Goal: Check status: Check status

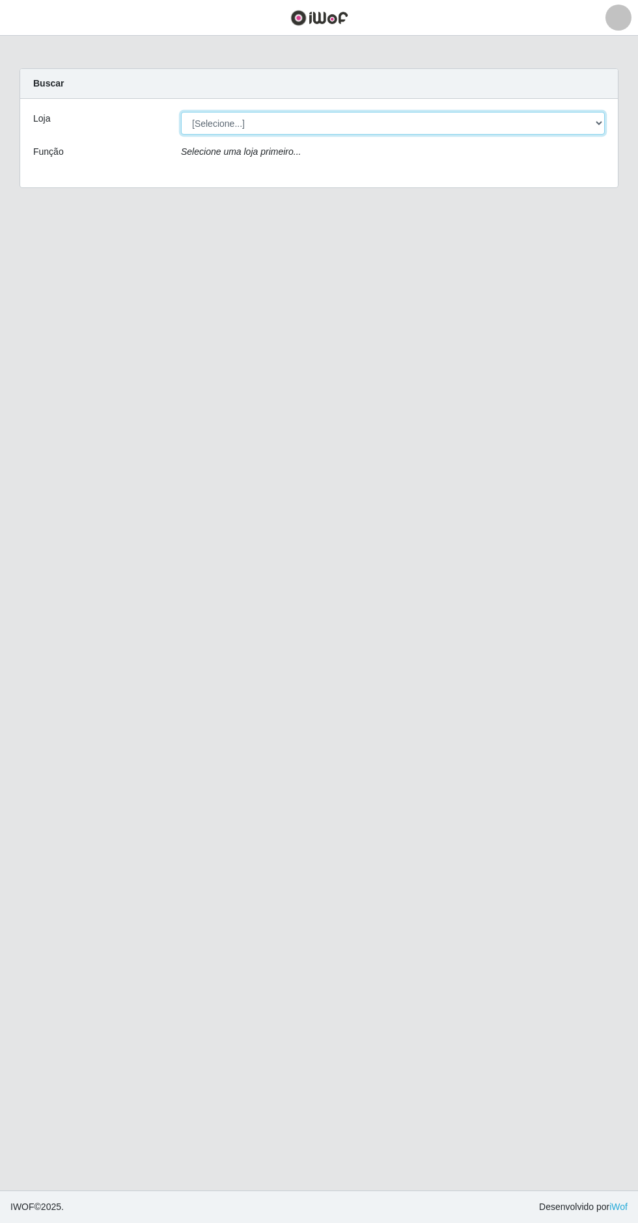
click at [327, 124] on select "[Selecione...] Extrabom - Loja 05 [GEOGRAPHIC_DATA]" at bounding box center [392, 123] width 423 height 23
select select "494"
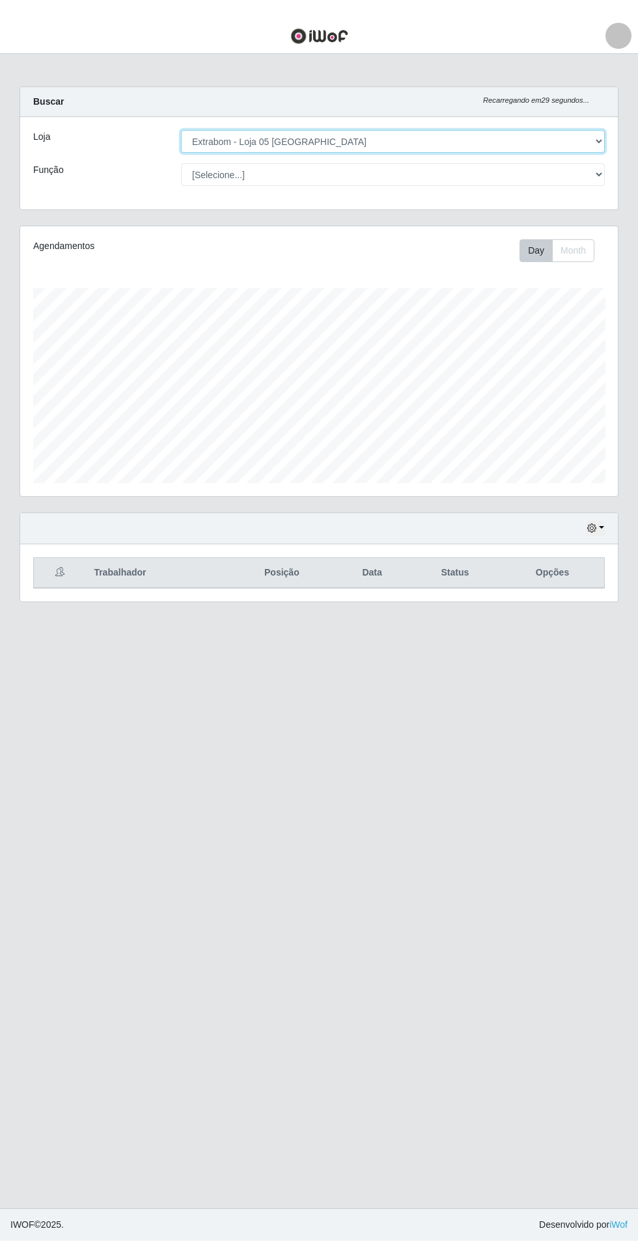
scroll to position [269, 597]
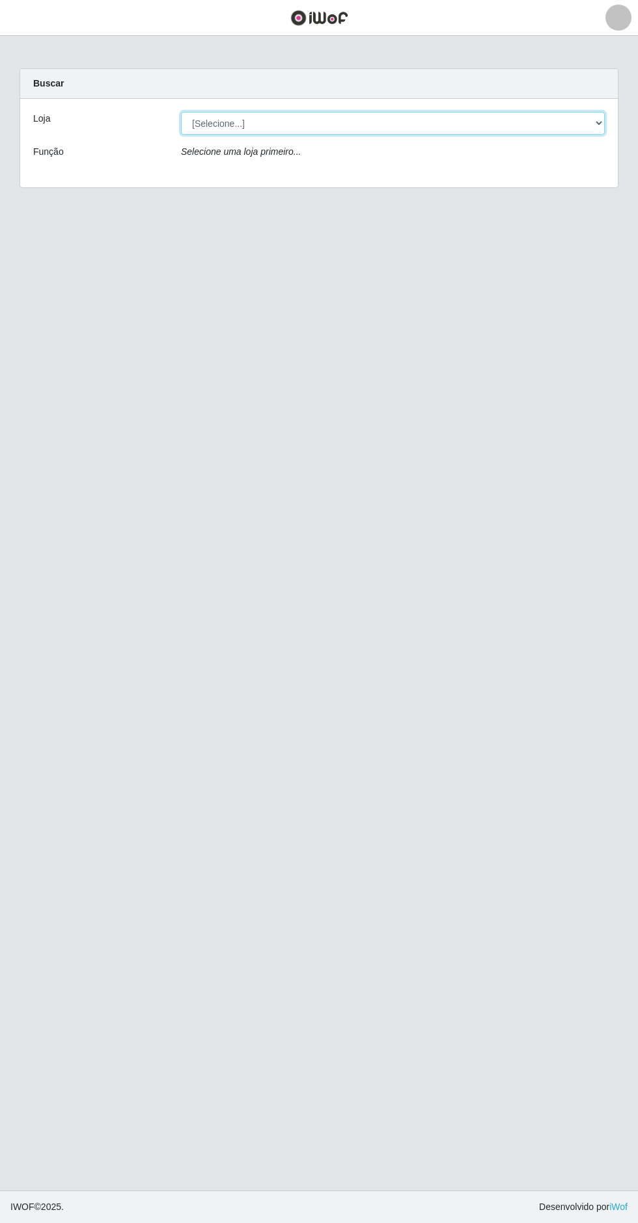
click at [440, 123] on select "[Selecione...] Extrabom - Loja 05 [GEOGRAPHIC_DATA]" at bounding box center [392, 123] width 423 height 23
click at [479, 127] on select "[Selecione...] Extrabom - Loja 05 [GEOGRAPHIC_DATA]" at bounding box center [392, 123] width 423 height 23
select select "494"
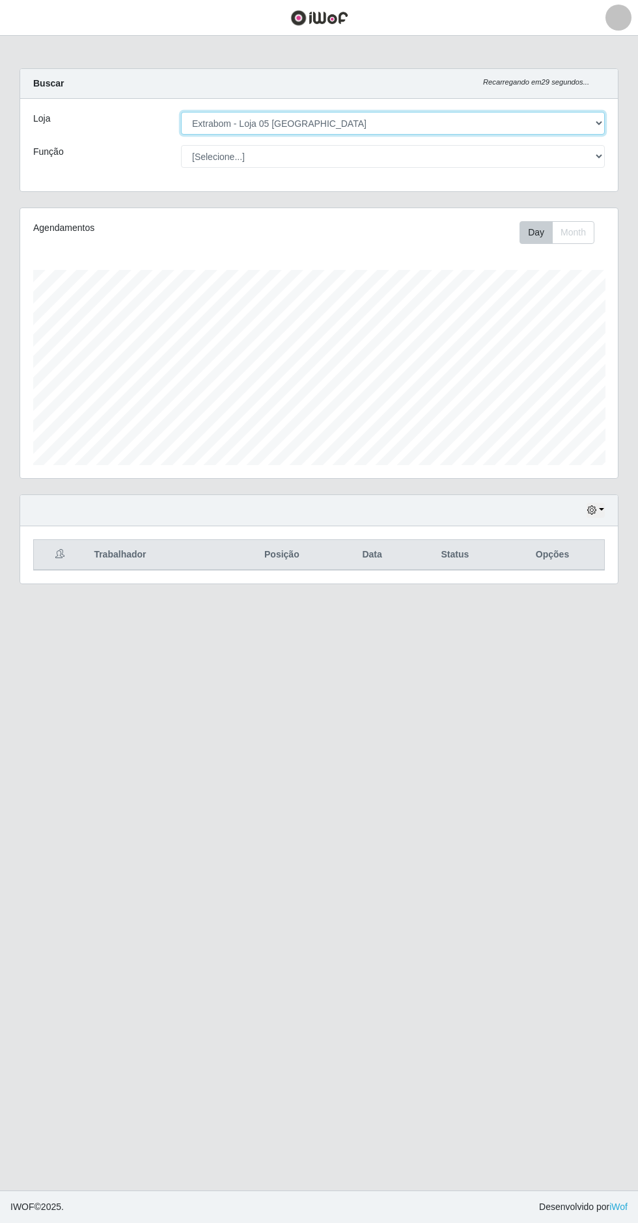
scroll to position [269, 597]
click at [567, 226] on button "Month" at bounding box center [573, 232] width 42 height 23
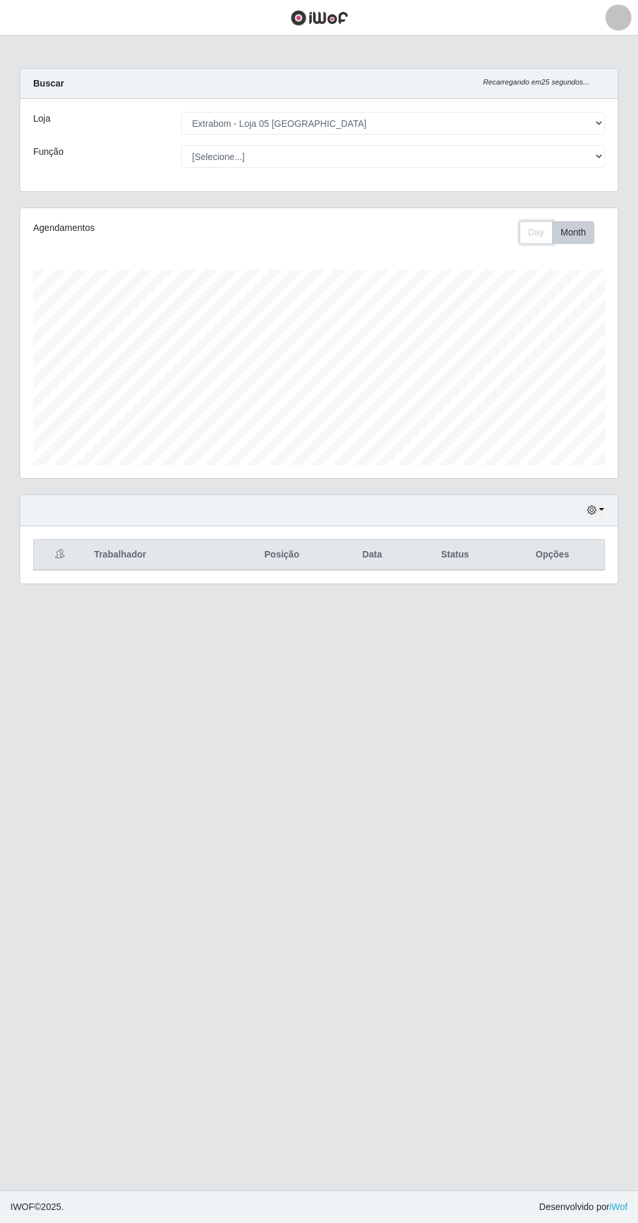
click at [528, 230] on button "Day" at bounding box center [535, 232] width 33 height 23
click at [595, 507] on icon "button" at bounding box center [591, 509] width 9 height 9
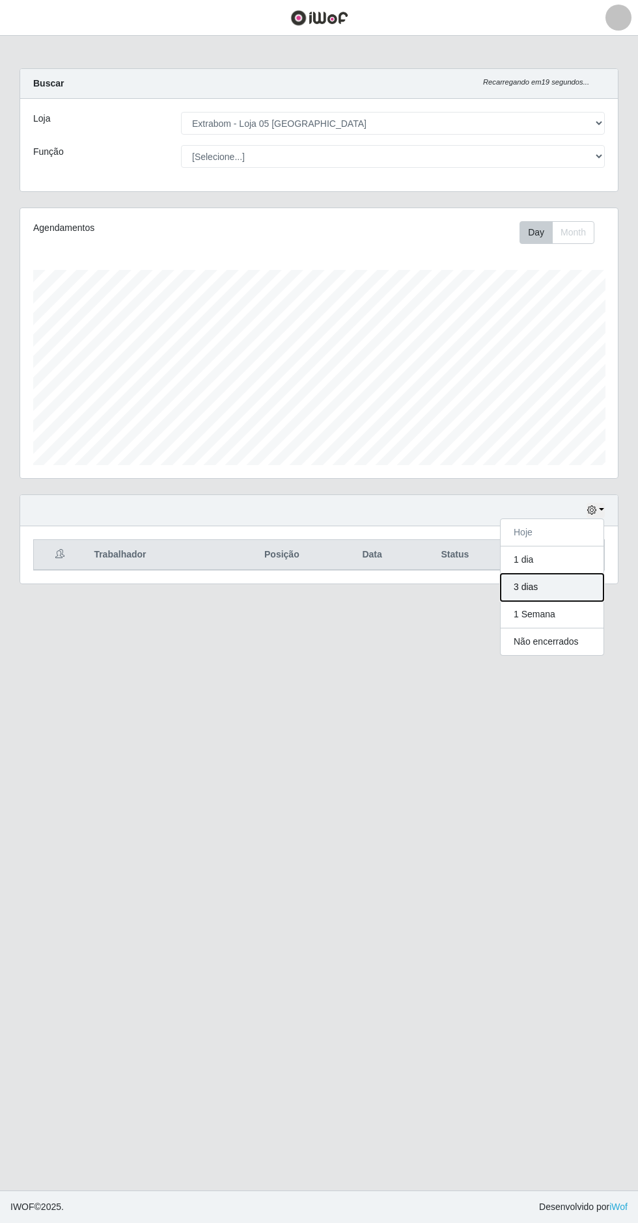
click at [537, 576] on button "3 dias" at bounding box center [551, 587] width 103 height 27
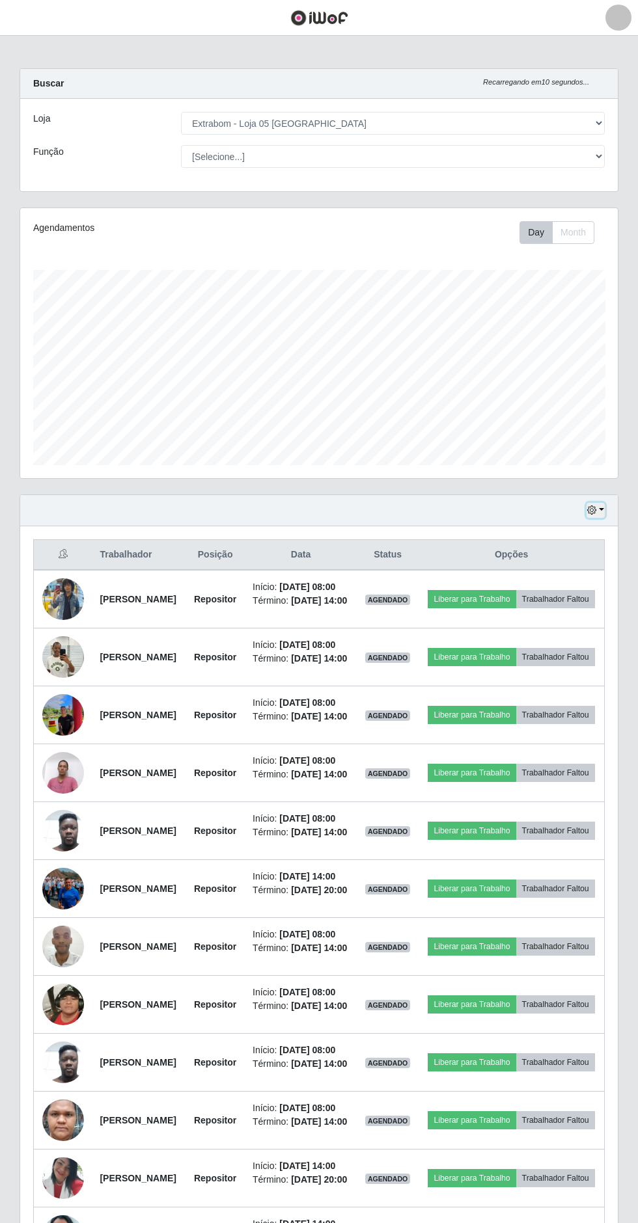
click at [591, 507] on icon "button" at bounding box center [591, 509] width 9 height 9
click at [595, 503] on button "button" at bounding box center [595, 510] width 18 height 15
click at [537, 551] on button "1 dia" at bounding box center [551, 559] width 103 height 27
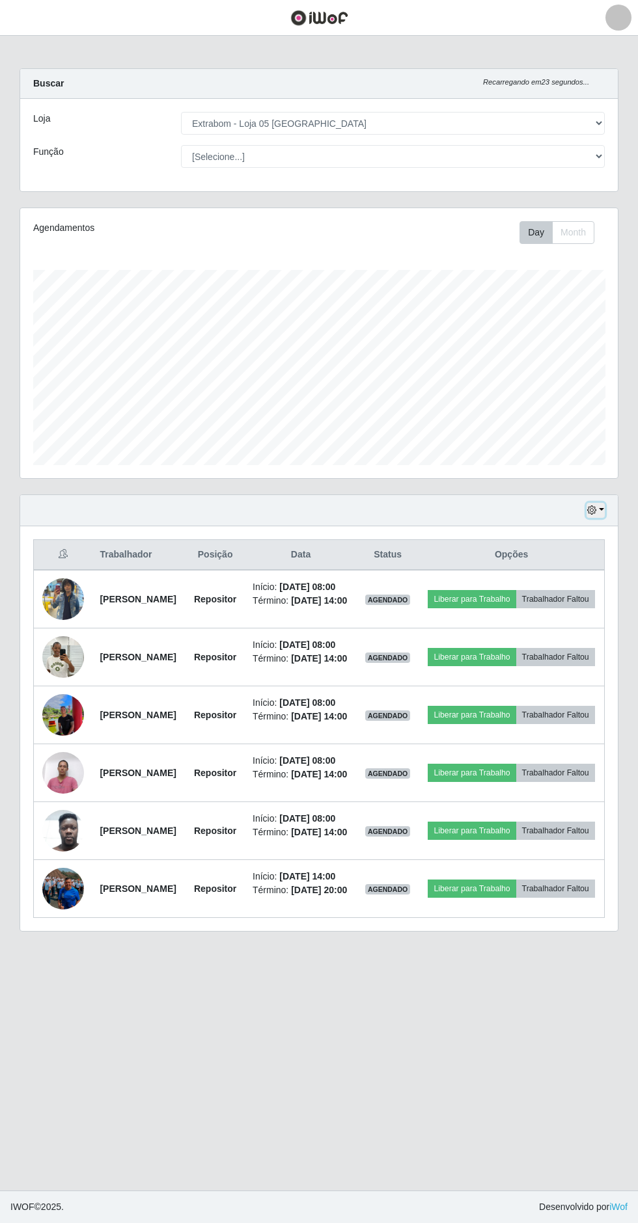
click at [601, 507] on button "button" at bounding box center [595, 510] width 18 height 15
click at [565, 574] on button "3 dias" at bounding box center [551, 587] width 103 height 27
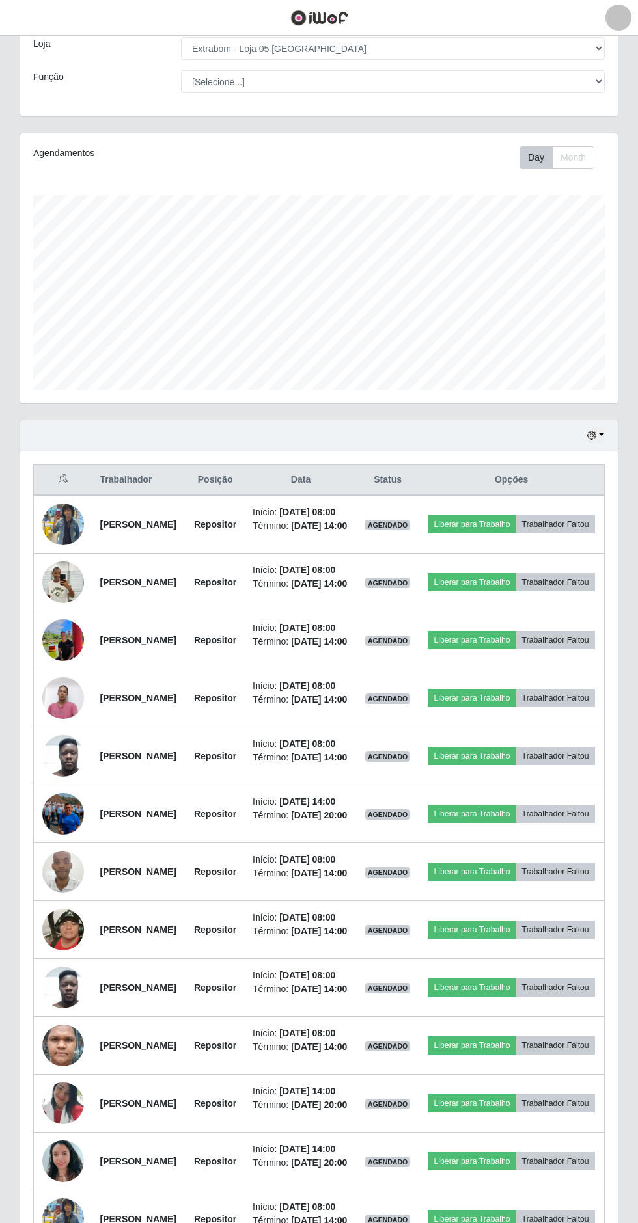
scroll to position [0, 0]
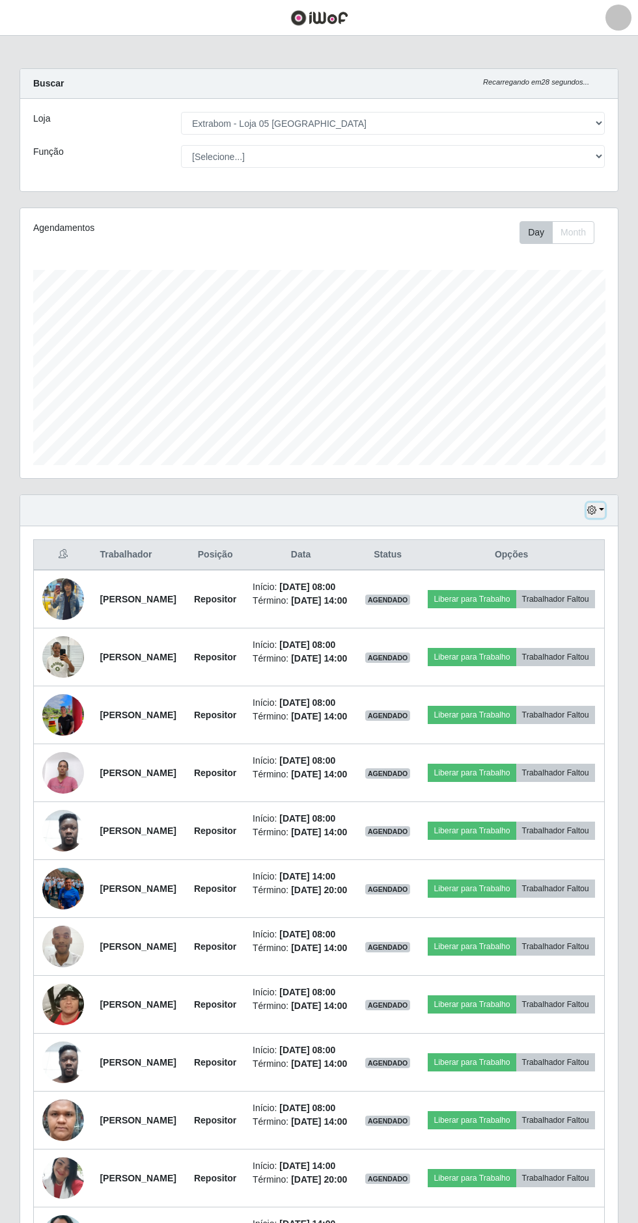
click at [595, 512] on icon "button" at bounding box center [591, 509] width 9 height 9
click at [592, 506] on icon "button" at bounding box center [591, 509] width 9 height 9
click at [591, 507] on icon "button" at bounding box center [591, 509] width 9 height 9
click at [544, 554] on button "1 dia" at bounding box center [551, 559] width 103 height 27
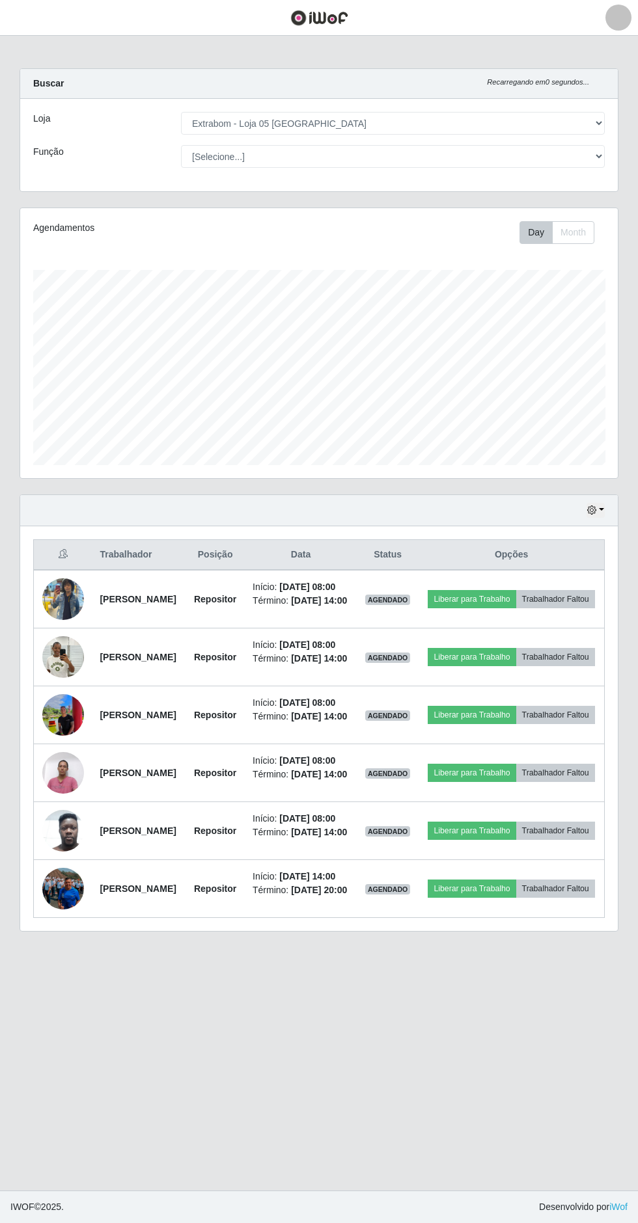
click at [356, 802] on td "Início: 11/08/2025, 08:00 Término: 11/08/2025, 14:00" at bounding box center [301, 773] width 112 height 58
click at [347, 721] on time "11/08/2025, 14:00" at bounding box center [319, 716] width 56 height 10
click at [345, 652] on li "Início: 11/08/2025, 08:00" at bounding box center [300, 645] width 96 height 14
click at [589, 509] on icon "button" at bounding box center [591, 509] width 9 height 9
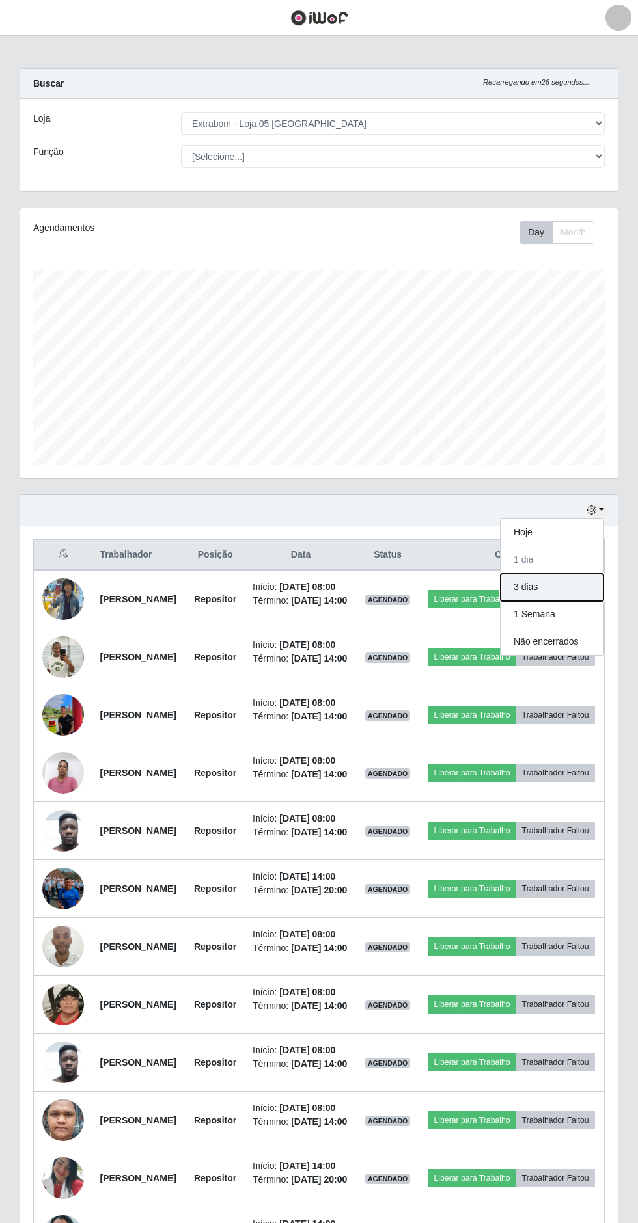
click at [549, 585] on button "3 dias" at bounding box center [551, 587] width 103 height 27
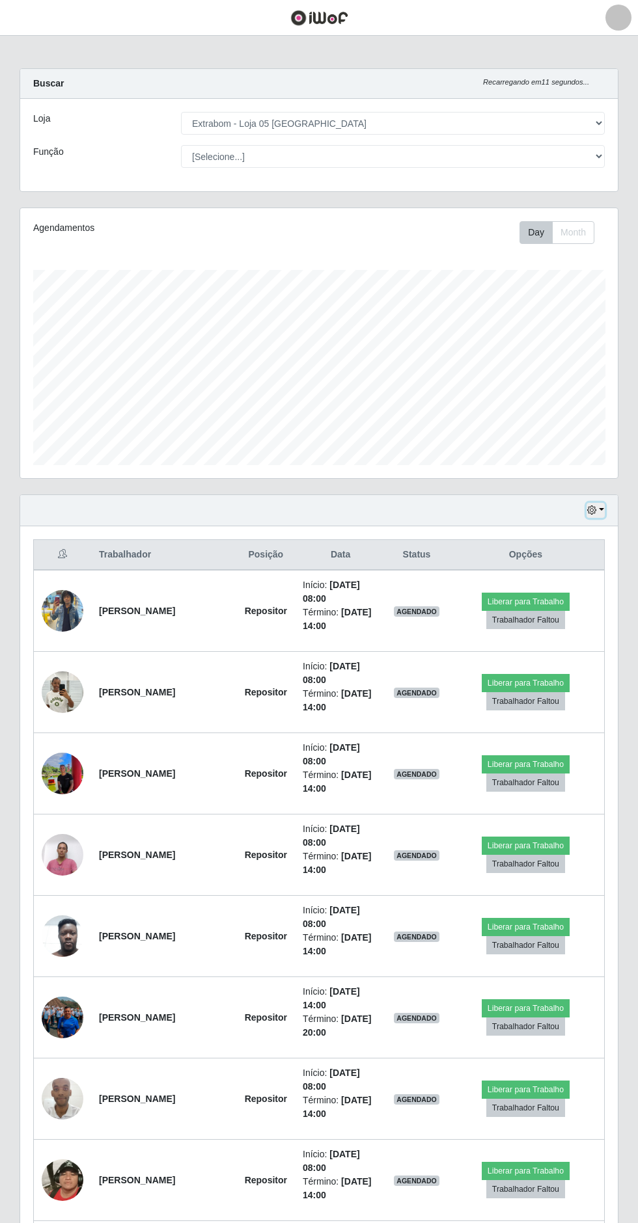
click at [601, 507] on button "button" at bounding box center [595, 510] width 18 height 15
click at [548, 556] on button "1 dia" at bounding box center [551, 559] width 103 height 27
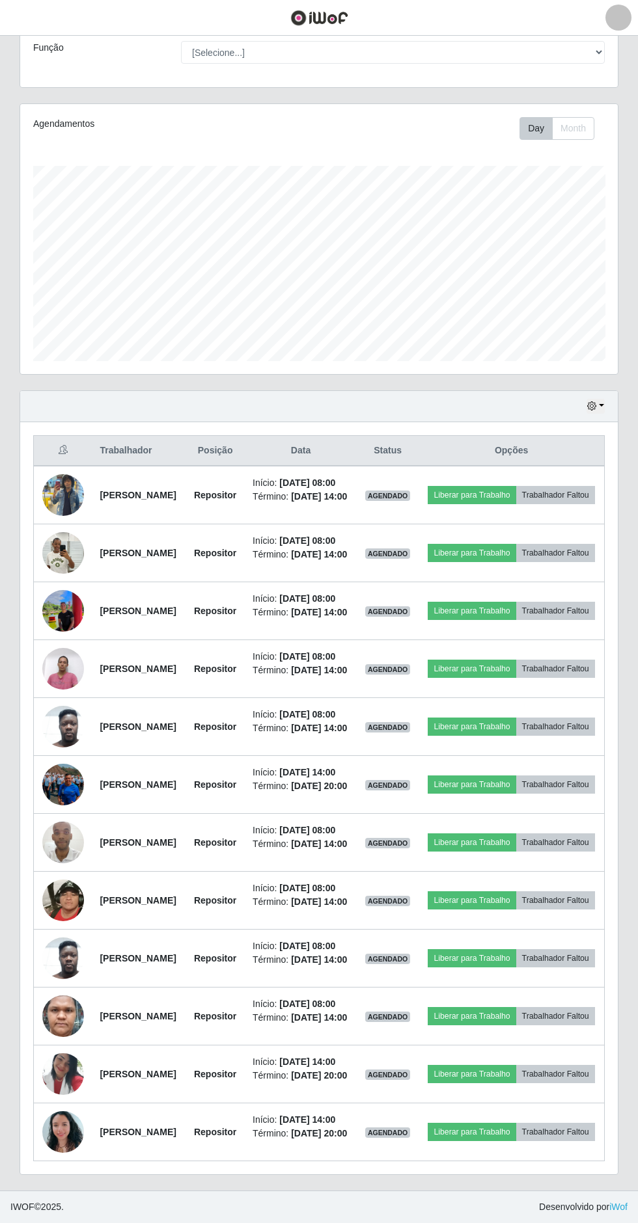
scroll to position [256, 0]
click at [591, 401] on icon "button" at bounding box center [591, 405] width 9 height 9
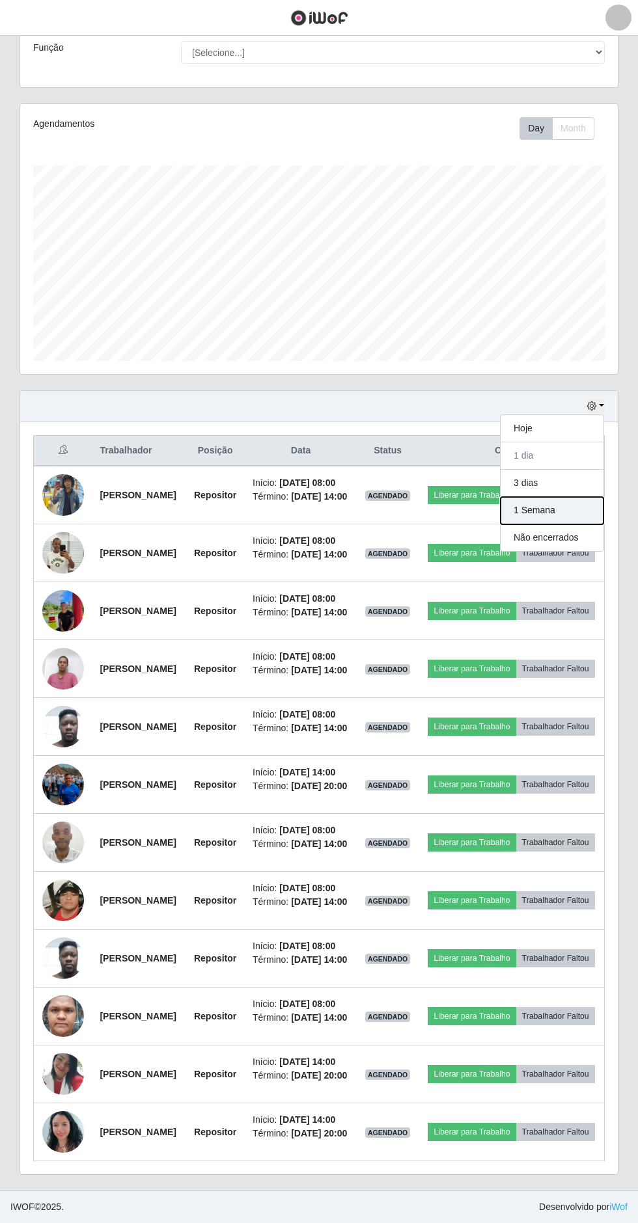
click at [553, 497] on button "1 Semana" at bounding box center [551, 510] width 103 height 27
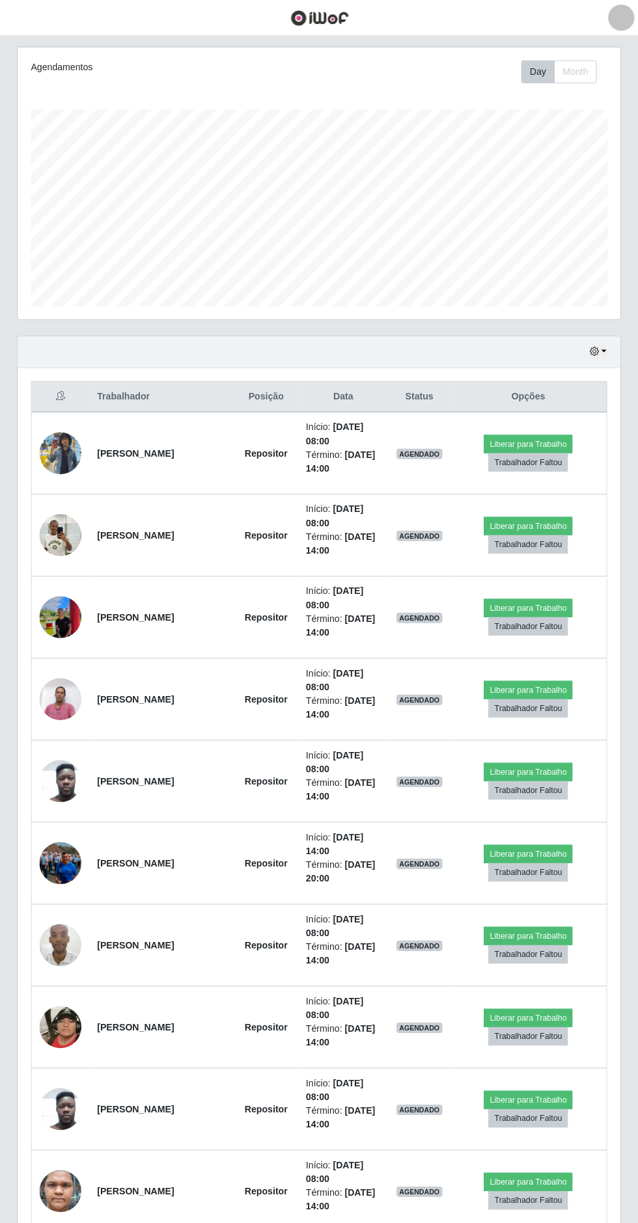
scroll to position [0, 0]
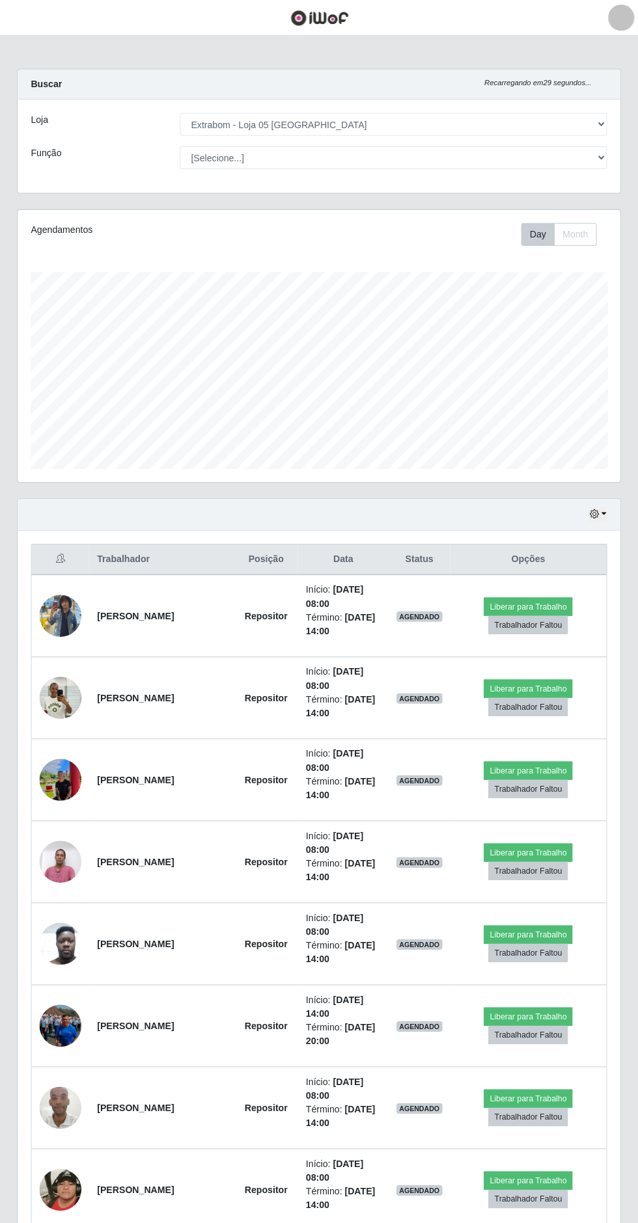
click at [578, 226] on button "Month" at bounding box center [573, 232] width 42 height 23
click at [591, 513] on button "button" at bounding box center [595, 510] width 18 height 15
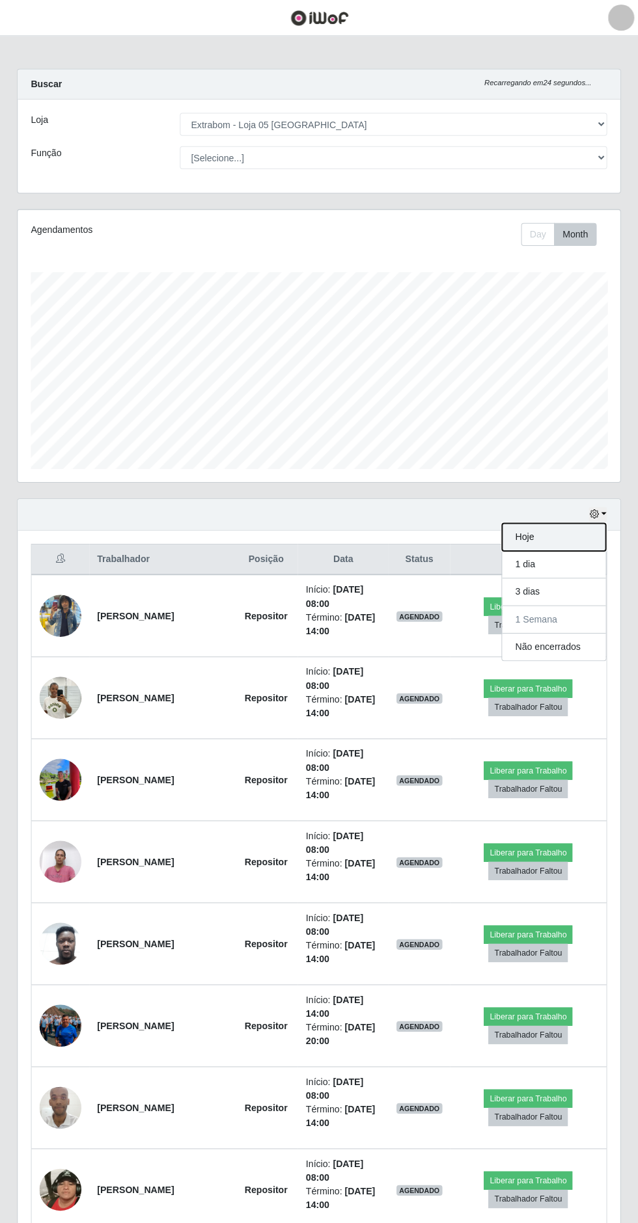
click at [551, 530] on button "Hoje" at bounding box center [551, 532] width 103 height 27
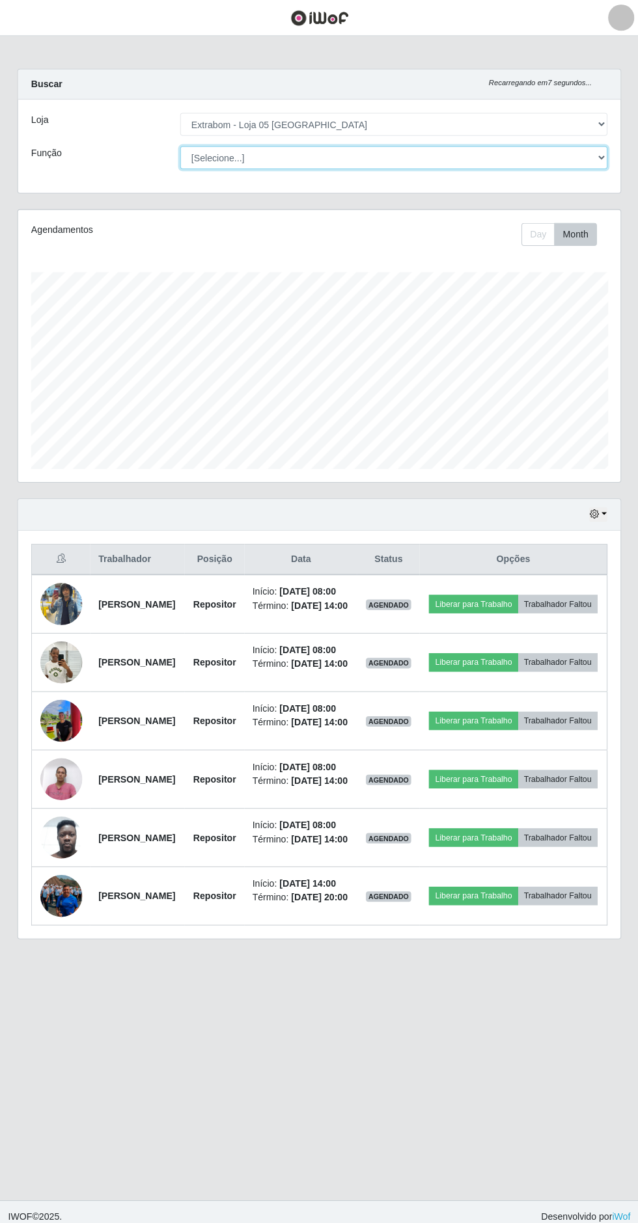
click at [562, 152] on select "[Selecione...] Repositor Repositor + Repositor ++" at bounding box center [392, 156] width 423 height 23
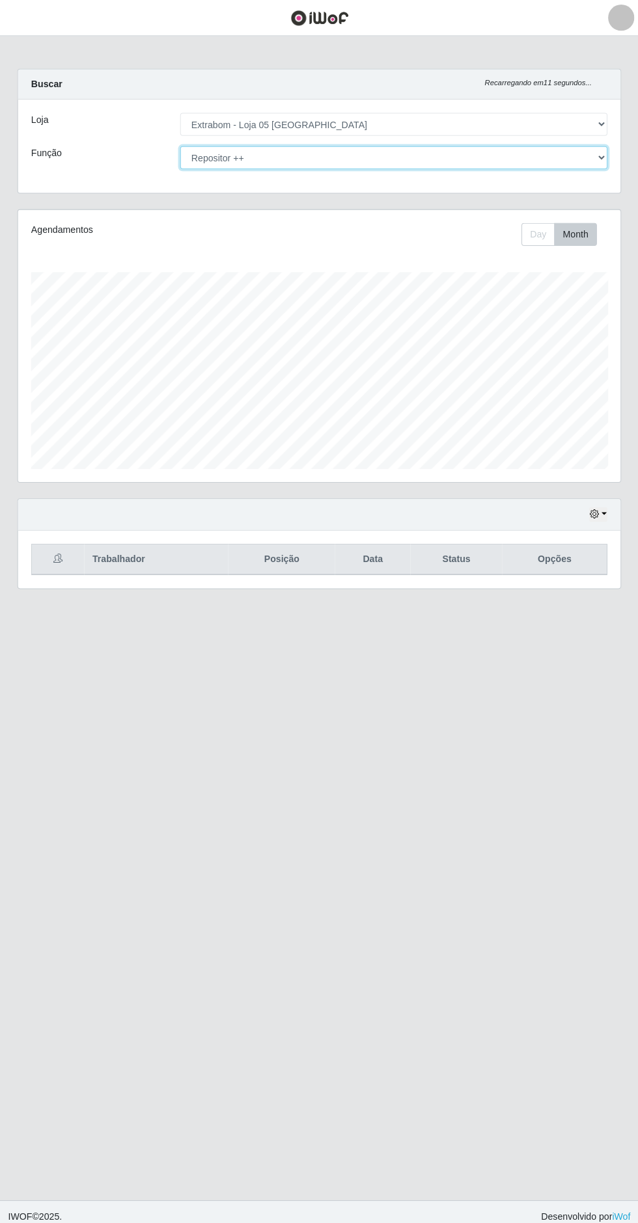
click at [535, 150] on select "[Selecione...] Repositor Repositor + Repositor ++" at bounding box center [392, 156] width 423 height 23
click at [548, 665] on main "Carregando... Buscar Recarregando em 8 segundos... Loja [Selecione...] Extrabom…" at bounding box center [319, 613] width 638 height 1155
click at [508, 155] on select "[Selecione...] Repositor Repositor + Repositor ++" at bounding box center [392, 156] width 423 height 23
select select "[Selecione...]"
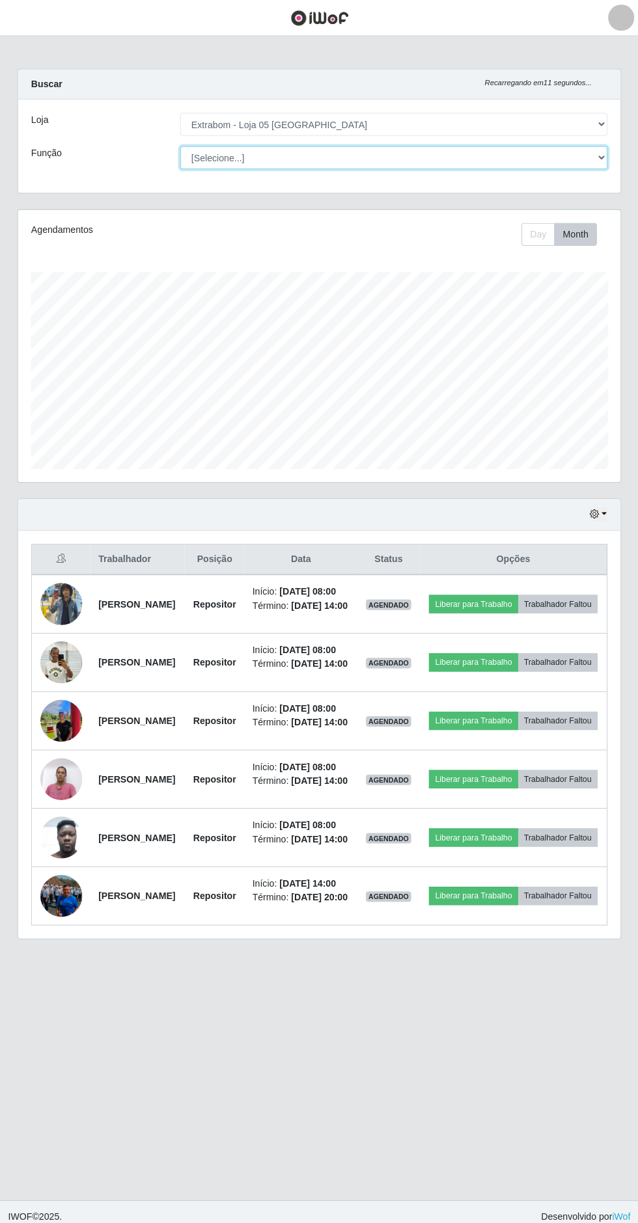
click at [533, 159] on select "[Selecione...] Repositor Repositor + Repositor ++" at bounding box center [392, 156] width 423 height 23
